Goal: Go to known website: Access a specific website the user already knows

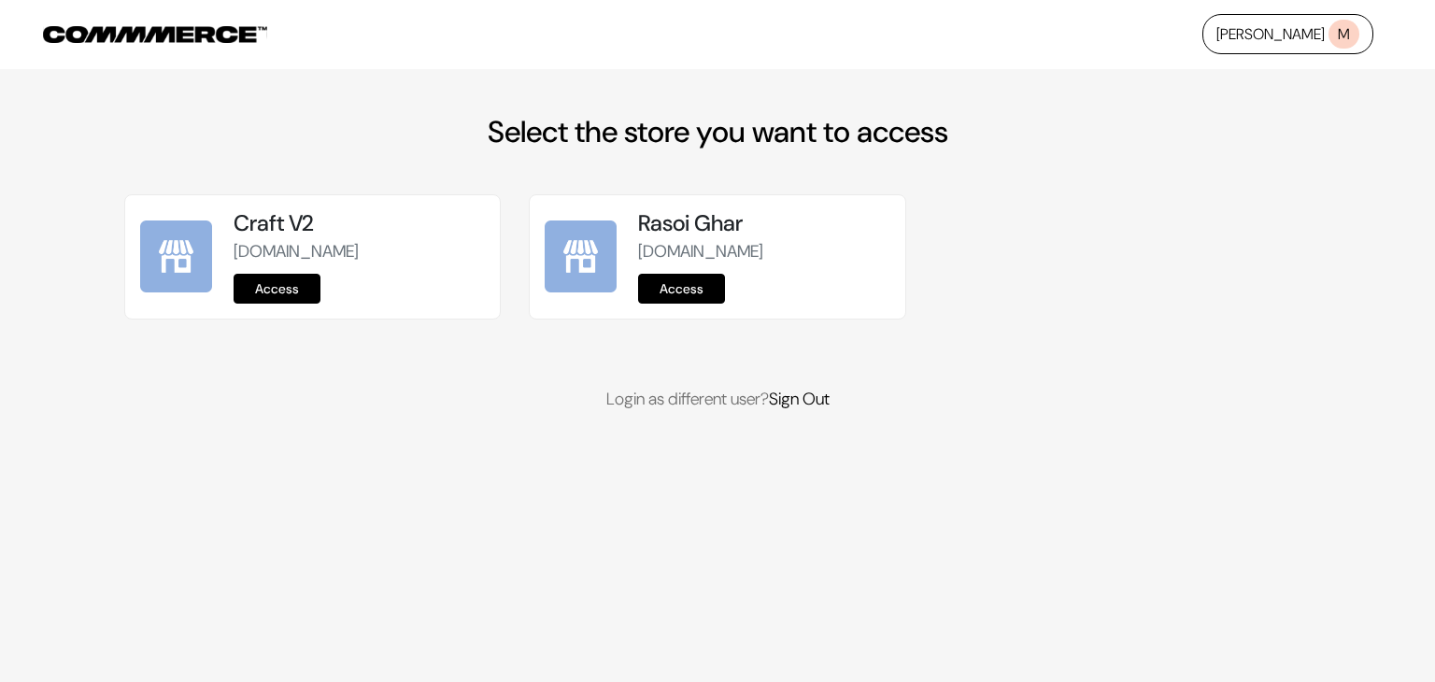
click at [287, 279] on link "Access" at bounding box center [277, 289] width 87 height 30
